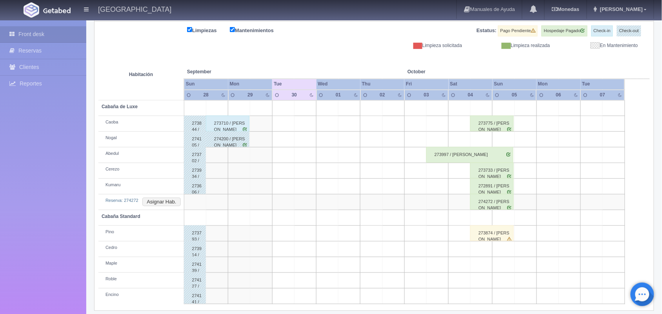
scroll to position [105, 0]
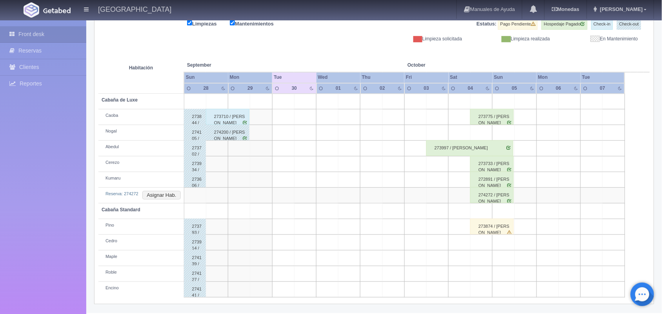
click at [496, 200] on div "274272 / [PERSON_NAME]" at bounding box center [492, 195] width 44 height 16
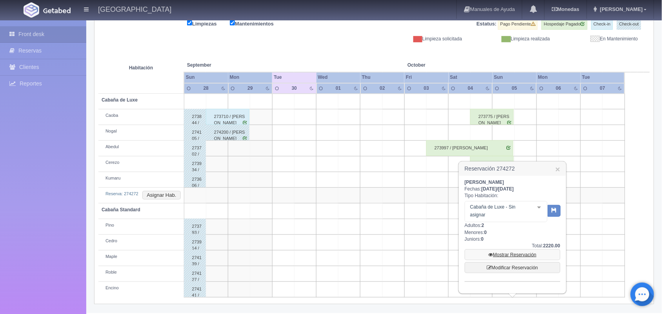
click at [533, 256] on link "Mostrar Reservación" at bounding box center [513, 254] width 96 height 11
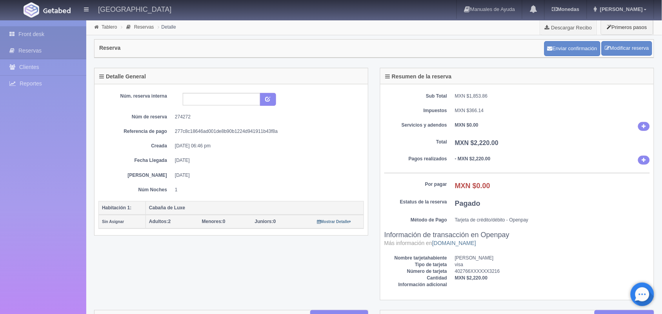
click at [56, 32] on link "Front desk" at bounding box center [43, 34] width 86 height 16
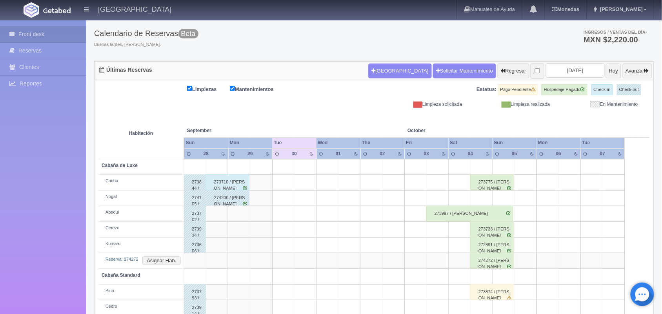
scroll to position [59, 0]
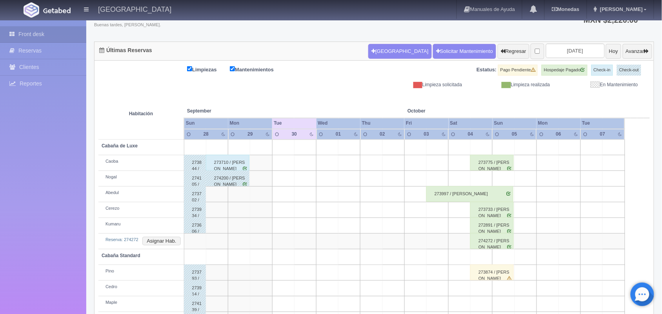
click at [501, 244] on div "274272 / [PERSON_NAME]" at bounding box center [492, 241] width 44 height 16
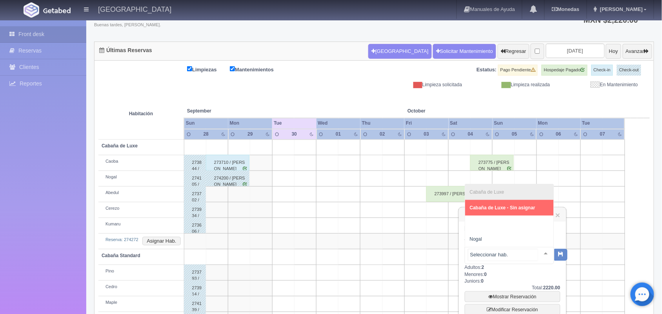
click at [538, 251] on div at bounding box center [546, 253] width 16 height 12
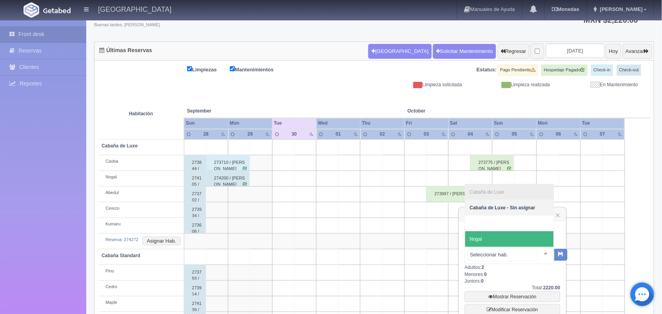
click at [493, 238] on span "Nogal" at bounding box center [509, 239] width 89 height 16
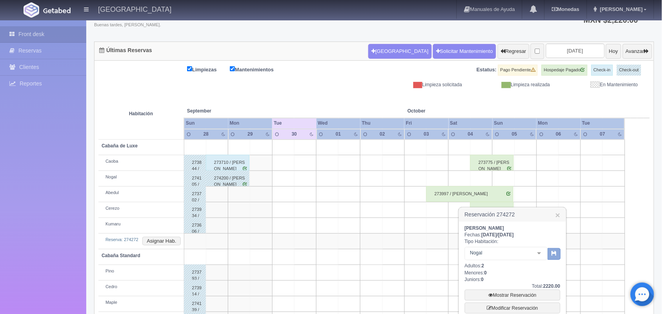
click at [555, 252] on icon "button" at bounding box center [554, 253] width 5 height 5
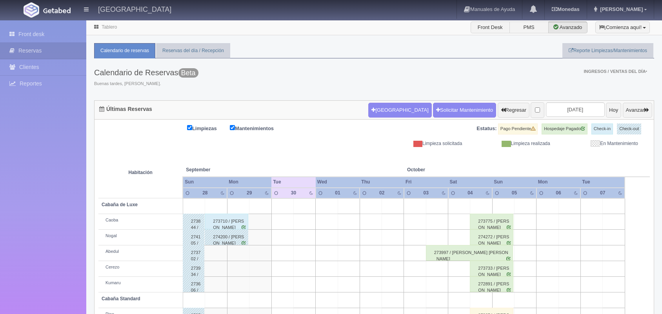
scroll to position [59, 0]
